Goal: Task Accomplishment & Management: Use online tool/utility

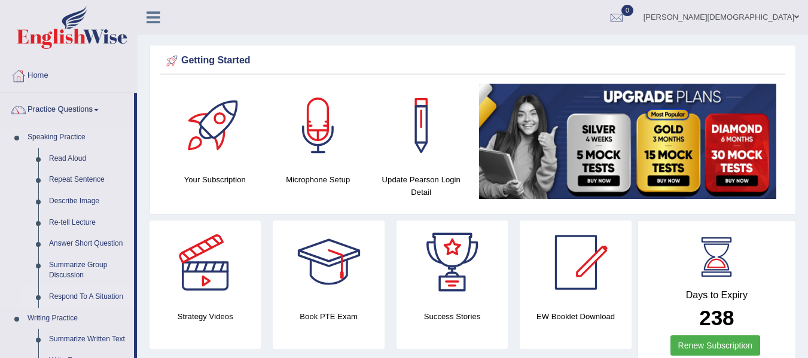
click at [80, 297] on link "Respond To A Situation" at bounding box center [89, 297] width 90 height 22
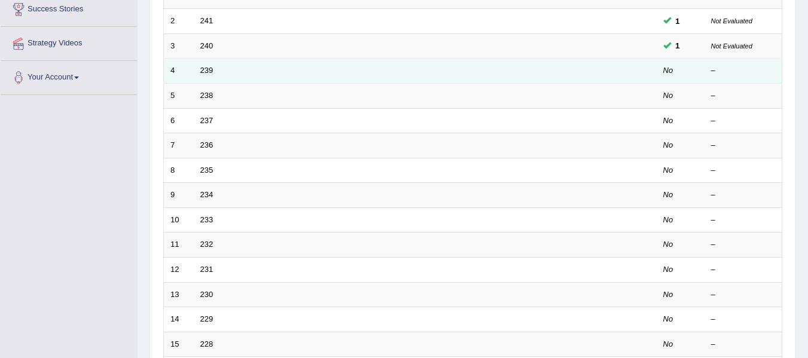
scroll to position [239, 0]
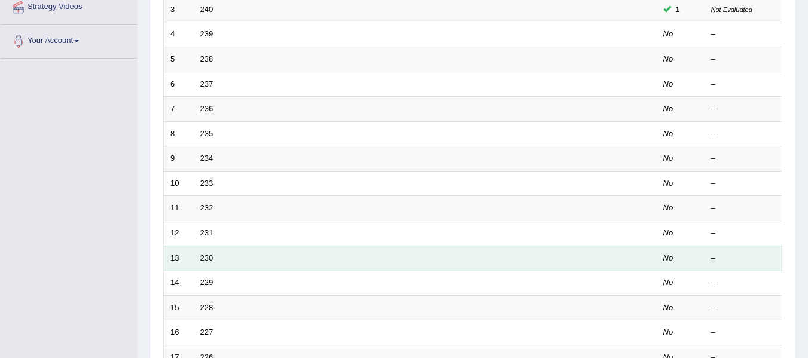
click at [347, 269] on td "230" at bounding box center [380, 258] width 373 height 25
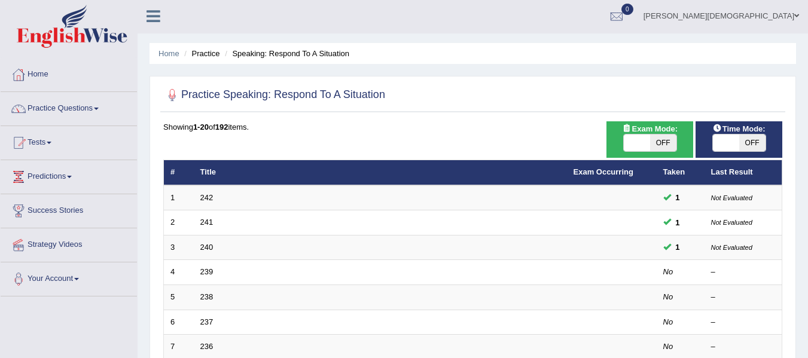
scroll to position [0, 0]
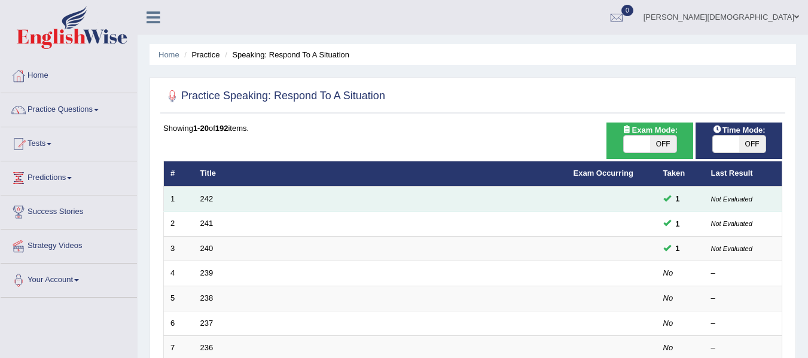
click at [298, 197] on td "242" at bounding box center [380, 199] width 373 height 25
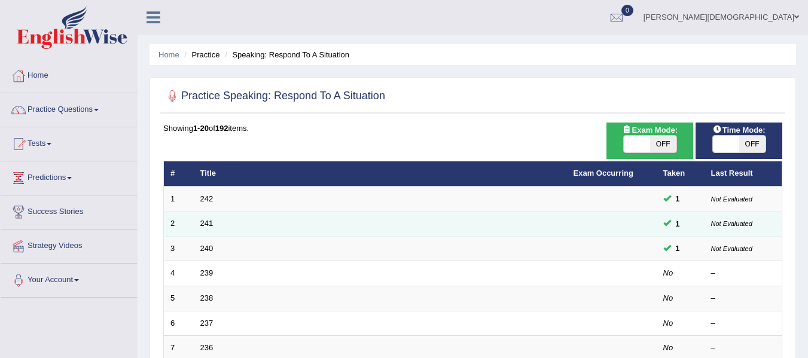
click at [279, 220] on td "241" at bounding box center [380, 224] width 373 height 25
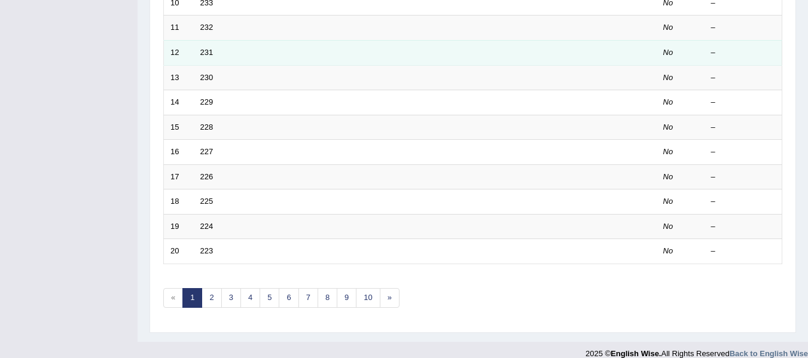
scroll to position [434, 0]
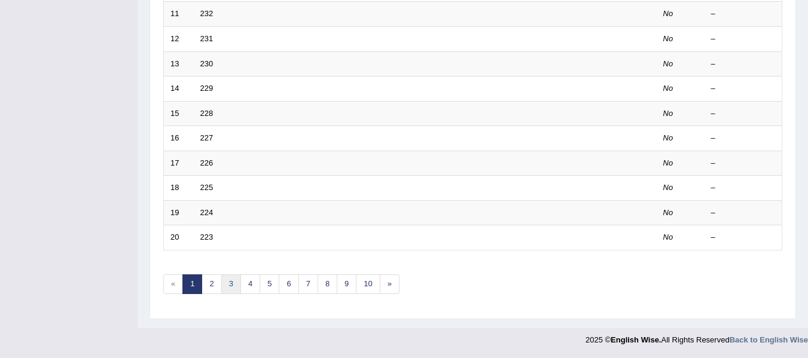
click at [234, 287] on link "3" at bounding box center [231, 284] width 20 height 20
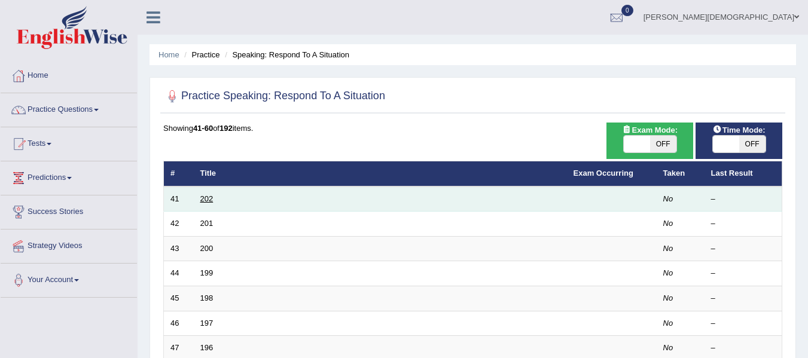
click at [212, 200] on link "202" at bounding box center [206, 198] width 13 height 9
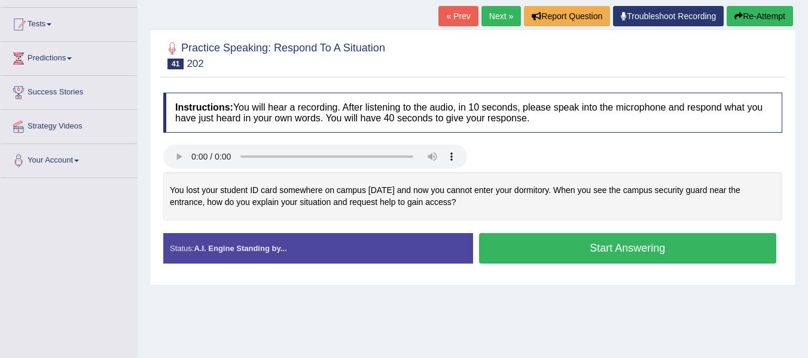
click at [632, 246] on button "Start Answering" at bounding box center [628, 248] width 298 height 30
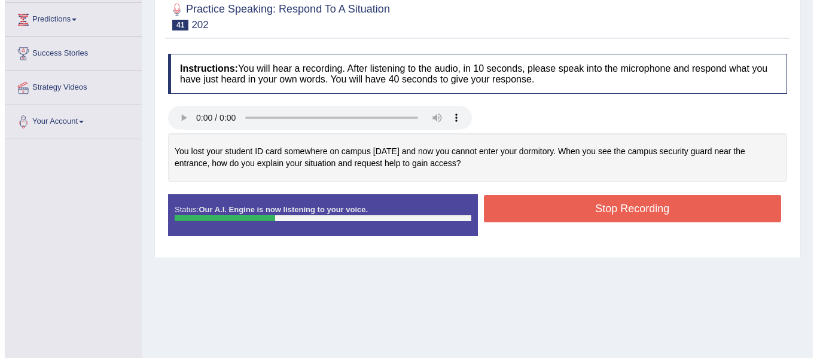
scroll to position [179, 0]
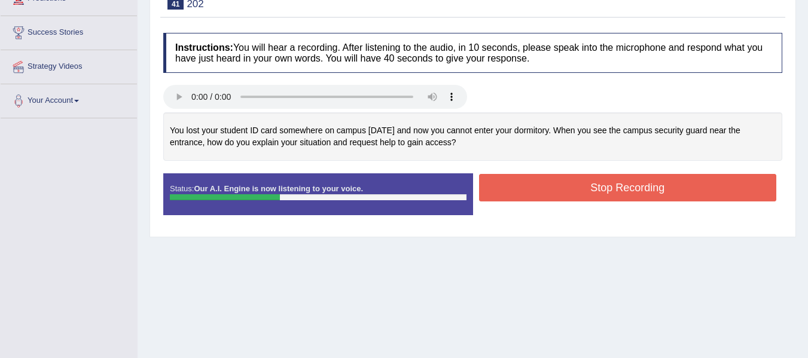
click at [571, 200] on button "Stop Recording" at bounding box center [628, 188] width 298 height 28
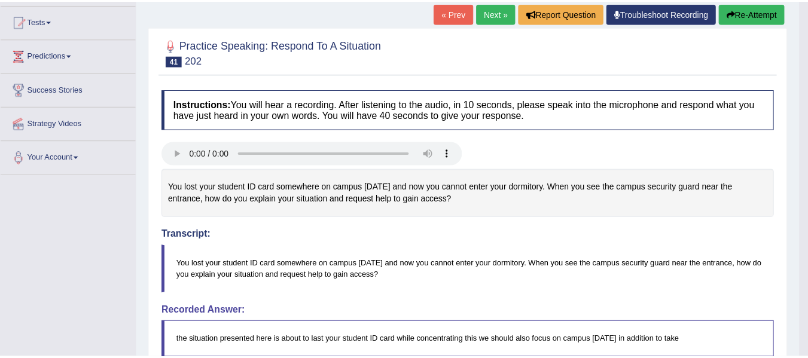
scroll to position [120, 0]
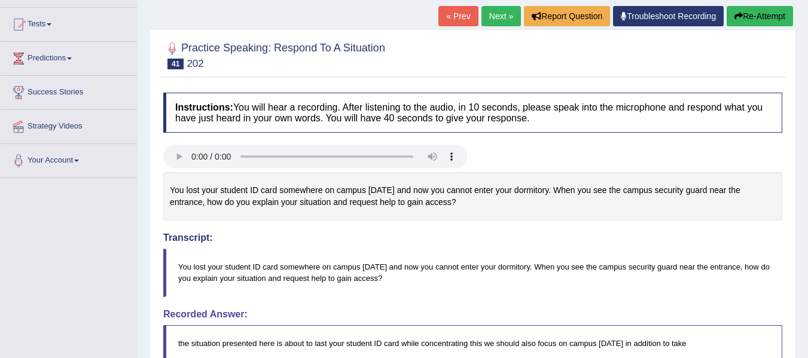
click at [745, 16] on button "Re-Attempt" at bounding box center [760, 16] width 66 height 20
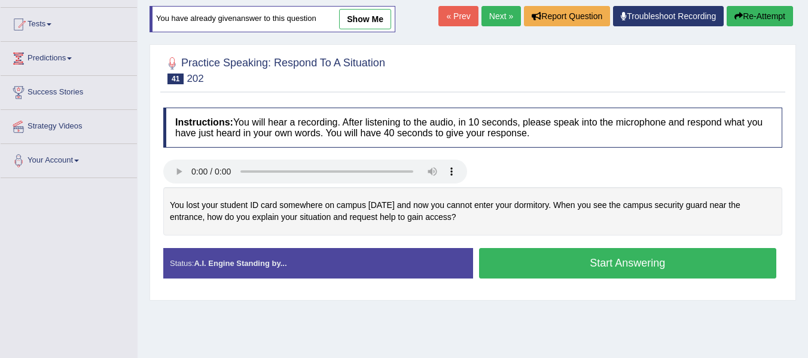
click at [615, 259] on button "Start Answering" at bounding box center [628, 263] width 298 height 30
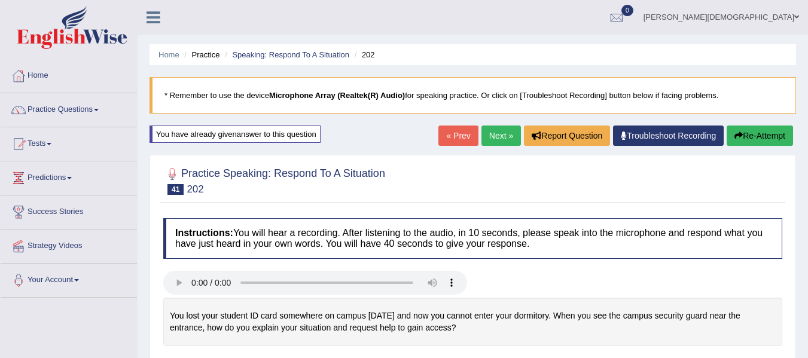
click at [764, 135] on button "Re-Attempt" at bounding box center [760, 136] width 66 height 20
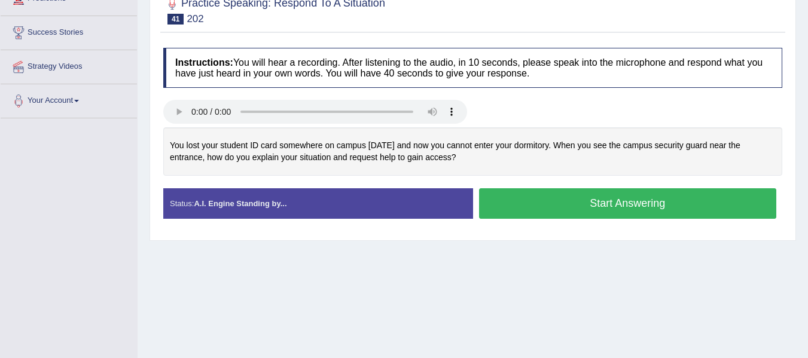
click at [632, 202] on button "Start Answering" at bounding box center [628, 203] width 298 height 30
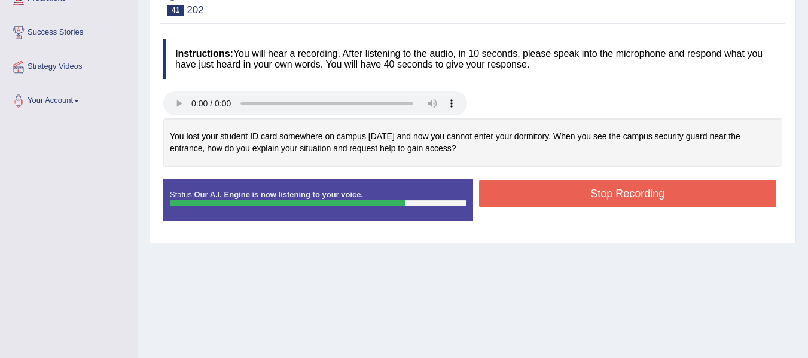
click at [630, 197] on button "Stop Recording" at bounding box center [628, 194] width 298 height 28
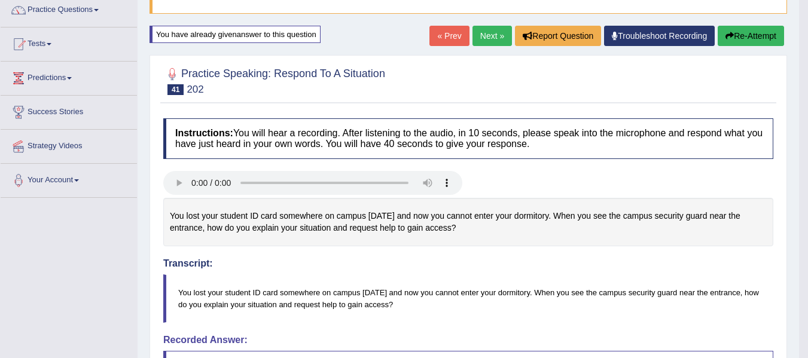
scroll to position [91, 0]
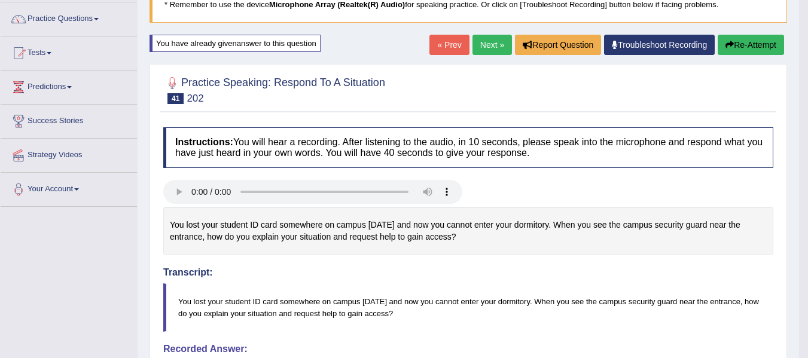
click at [478, 43] on link "Next »" at bounding box center [491, 45] width 39 height 20
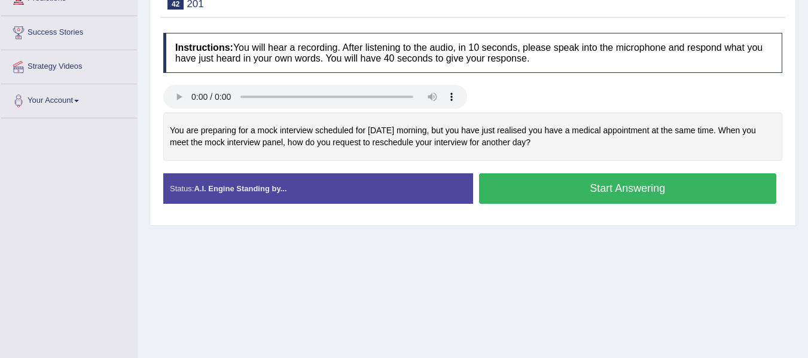
click at [628, 187] on button "Start Answering" at bounding box center [628, 188] width 298 height 30
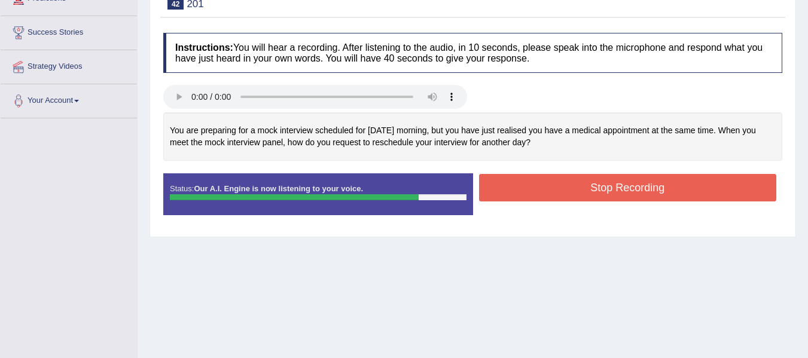
click at [626, 187] on button "Stop Recording" at bounding box center [628, 188] width 298 height 28
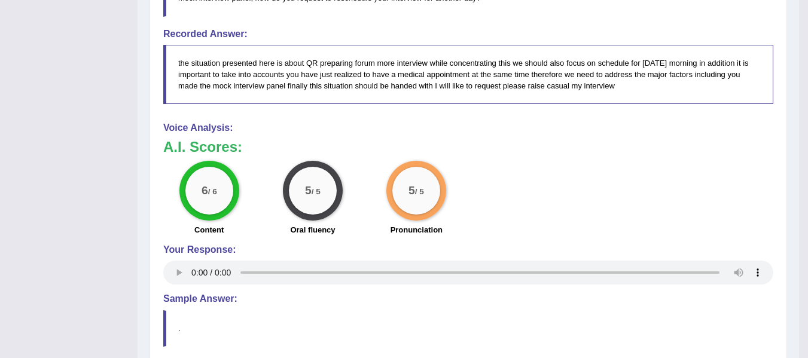
scroll to position [419, 0]
